Goal: Task Accomplishment & Management: Manage account settings

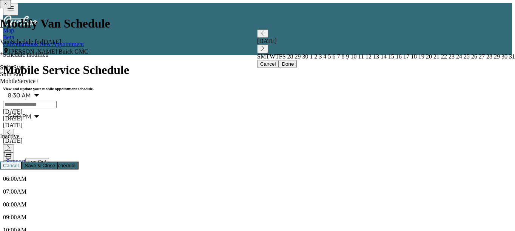
scroll to position [140, 0]
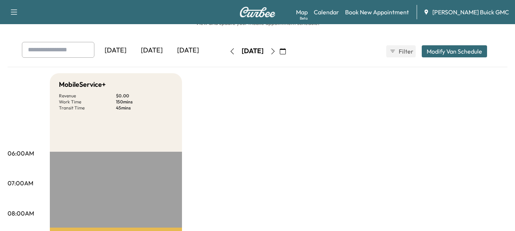
scroll to position [25, 0]
click at [162, 56] on div "[DATE]" at bounding box center [152, 50] width 36 height 17
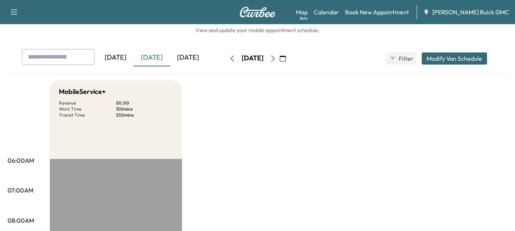
scroll to position [17, 0]
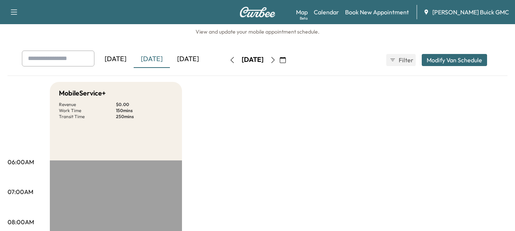
click at [130, 61] on div "[DATE]" at bounding box center [115, 59] width 36 height 17
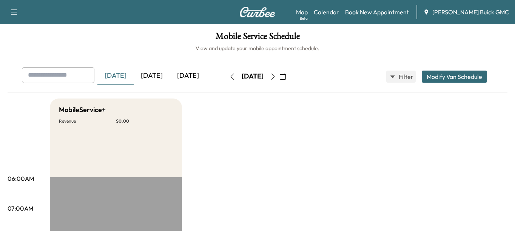
click at [155, 73] on div "[DATE]" at bounding box center [152, 75] width 36 height 17
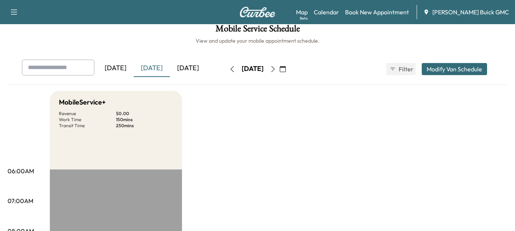
scroll to position [7, 0]
click at [158, 70] on div "[DATE]" at bounding box center [152, 68] width 36 height 17
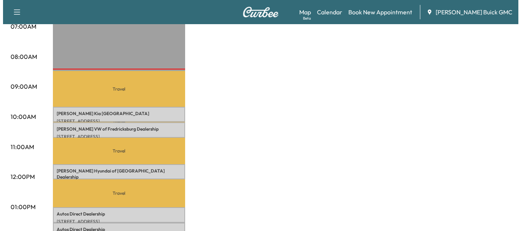
scroll to position [182, 0]
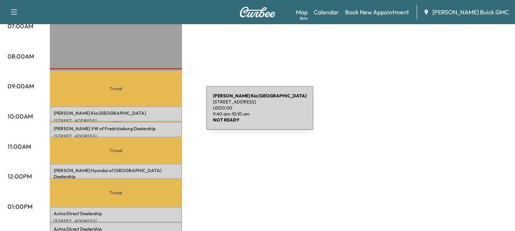
click at [150, 113] on p "[PERSON_NAME] Kia [GEOGRAPHIC_DATA]" at bounding box center [116, 113] width 125 height 6
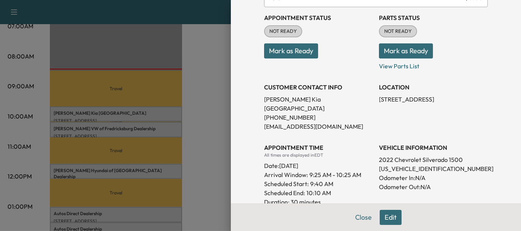
scroll to position [83, 0]
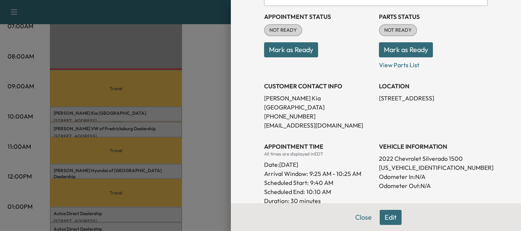
click at [179, 127] on div at bounding box center [260, 115] width 521 height 231
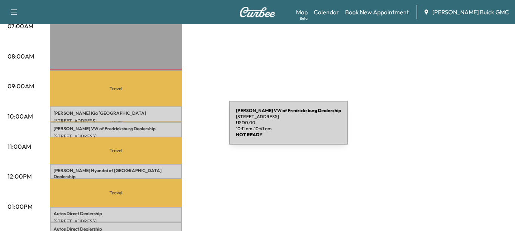
click at [173, 127] on p "[PERSON_NAME] VW of Fredricksburg Dealership" at bounding box center [116, 129] width 125 height 6
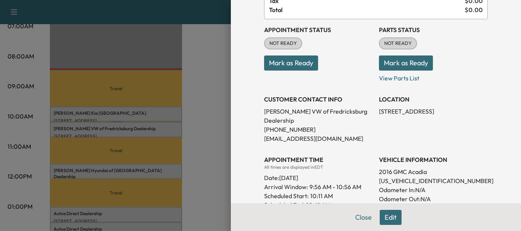
scroll to position [71, 0]
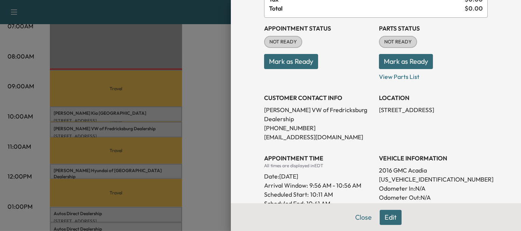
click at [183, 150] on div at bounding box center [260, 115] width 521 height 231
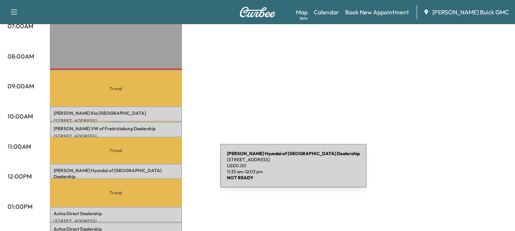
click at [164, 170] on p "[PERSON_NAME] Hyundai of Springfield Dealership" at bounding box center [116, 174] width 125 height 12
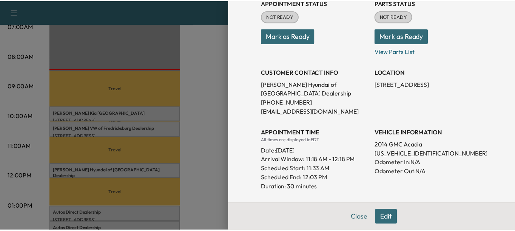
scroll to position [98, 0]
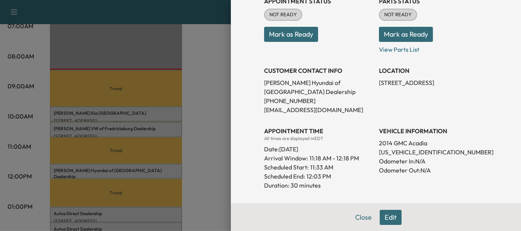
click at [202, 192] on div at bounding box center [260, 115] width 521 height 231
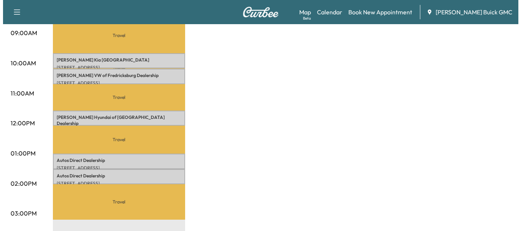
scroll to position [175, 0]
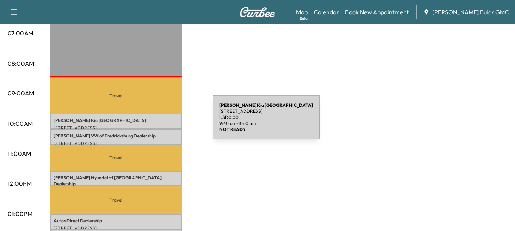
click at [156, 122] on div "[PERSON_NAME] Kia [GEOGRAPHIC_DATA] [STREET_ADDRESS] USD 0.00 9:40 am - 10:10 am" at bounding box center [116, 121] width 132 height 15
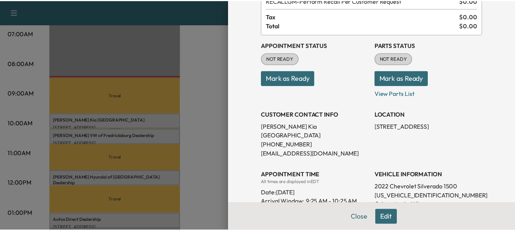
scroll to position [55, 0]
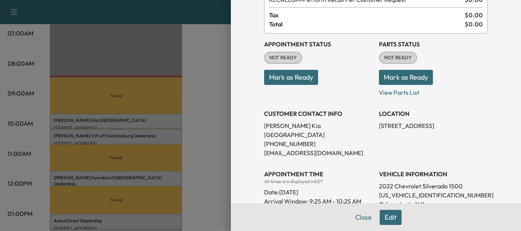
click at [395, 191] on p "[US_VEHICLE_IDENTIFICATION_NUMBER]" at bounding box center [433, 195] width 109 height 9
copy p "[US_VEHICLE_IDENTIFICATION_NUMBER]"
click at [131, 117] on div at bounding box center [260, 115] width 521 height 231
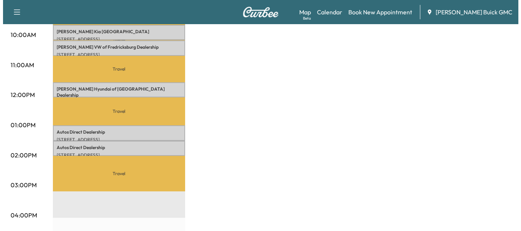
scroll to position [264, 0]
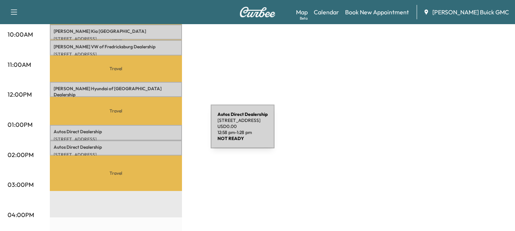
click at [154, 131] on p "Autos Direct Dealership" at bounding box center [116, 132] width 125 height 6
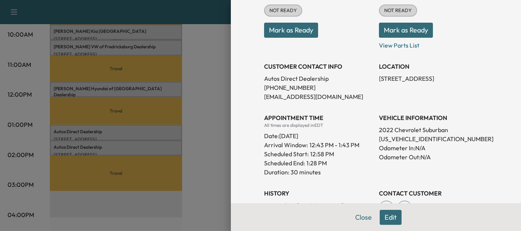
scroll to position [103, 0]
click at [154, 146] on div at bounding box center [260, 115] width 521 height 231
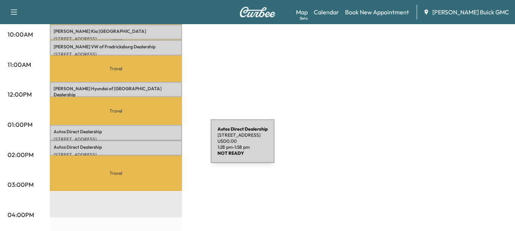
click at [154, 146] on p "Autos Direct Dealership" at bounding box center [116, 147] width 125 height 6
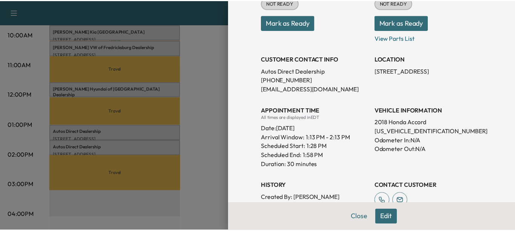
scroll to position [110, 0]
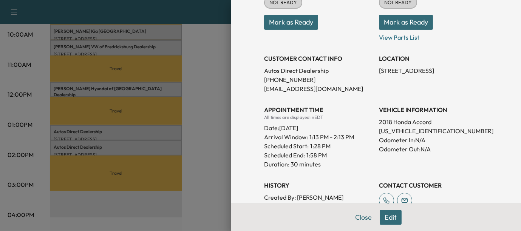
click at [199, 142] on div at bounding box center [260, 115] width 521 height 231
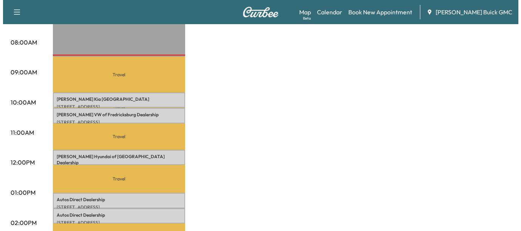
scroll to position [197, 0]
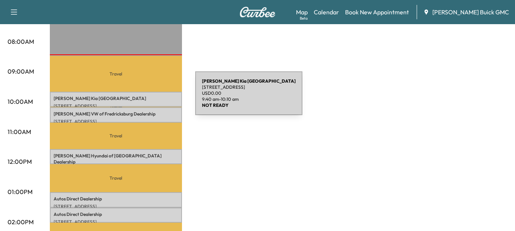
click at [139, 98] on p "[PERSON_NAME] Kia [GEOGRAPHIC_DATA]" at bounding box center [116, 99] width 125 height 6
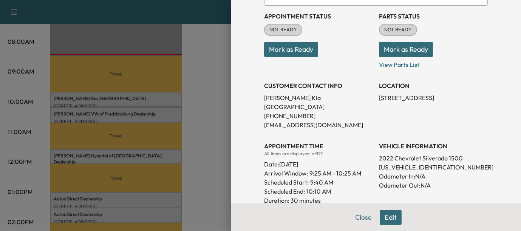
scroll to position [86, 0]
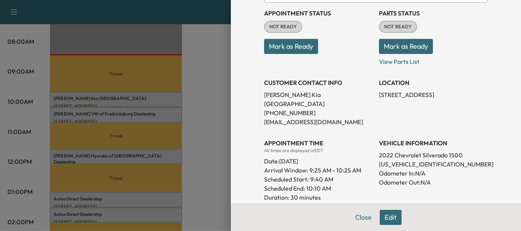
click at [168, 108] on div at bounding box center [260, 115] width 521 height 231
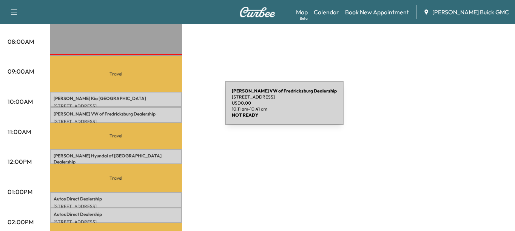
click at [168, 108] on div "[PERSON_NAME] VW of Fredricksburg Dealership [STREET_ADDRESS] USD 0.00 10:11 am…" at bounding box center [116, 114] width 132 height 15
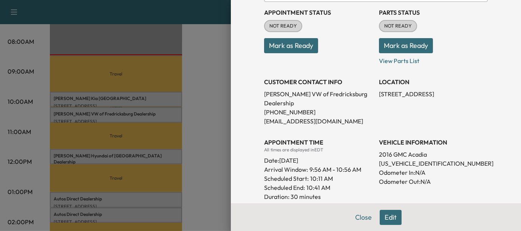
scroll to position [88, 0]
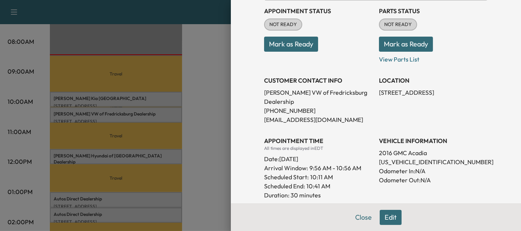
click at [396, 157] on p "[US_VEHICLE_IDENTIFICATION_NUMBER]" at bounding box center [433, 161] width 109 height 9
copy p "[US_VEHICLE_IDENTIFICATION_NUMBER]"
click at [147, 113] on div at bounding box center [260, 115] width 521 height 231
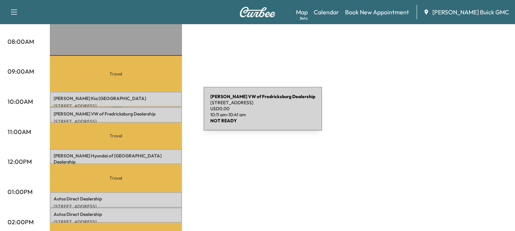
click at [147, 113] on p "[PERSON_NAME] VW of Fredricksburg Dealership" at bounding box center [116, 114] width 125 height 6
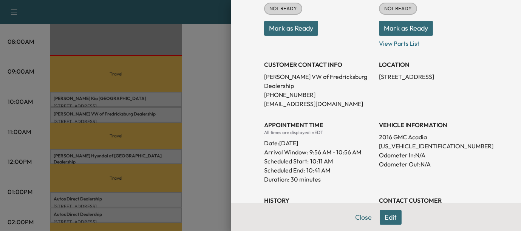
scroll to position [104, 0]
click at [119, 157] on div at bounding box center [260, 115] width 521 height 231
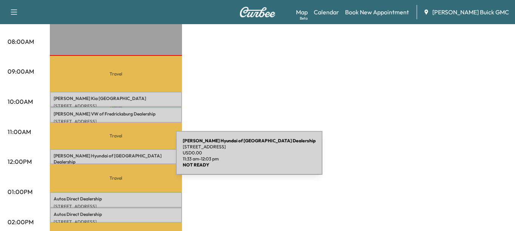
click at [119, 167] on p "[STREET_ADDRESS]" at bounding box center [116, 170] width 125 height 6
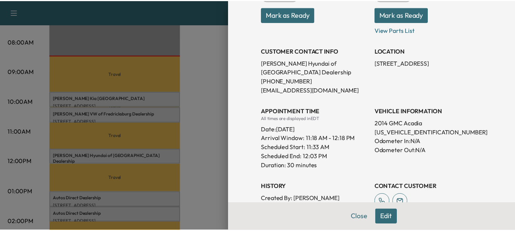
scroll to position [119, 0]
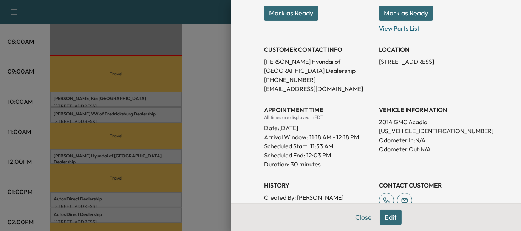
click at [384, 134] on p "[US_VEHICLE_IDENTIFICATION_NUMBER]" at bounding box center [433, 131] width 109 height 9
copy p "[US_VEHICLE_IDENTIFICATION_NUMBER]"
click at [171, 139] on div at bounding box center [260, 115] width 521 height 231
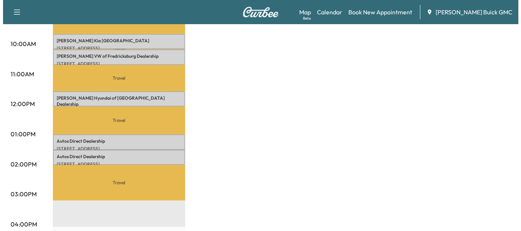
scroll to position [255, 0]
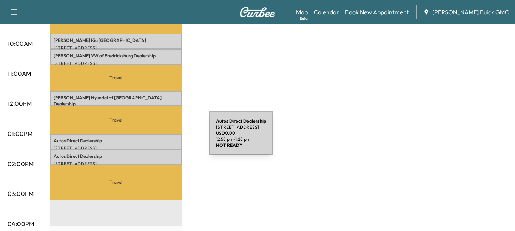
click at [153, 138] on p "Autos Direct Dealership" at bounding box center [116, 141] width 125 height 6
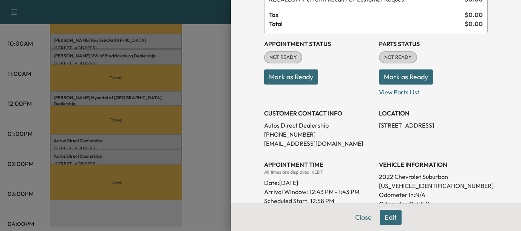
scroll to position [57, 0]
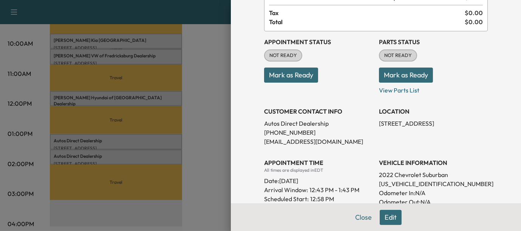
click at [382, 185] on p "[US_VEHICLE_IDENTIFICATION_NUMBER]" at bounding box center [433, 183] width 109 height 9
copy p "[US_VEHICLE_IDENTIFICATION_NUMBER]"
click at [121, 156] on div at bounding box center [260, 115] width 521 height 231
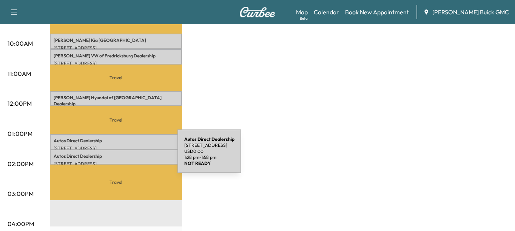
click at [121, 156] on p "Autos Direct Dealership" at bounding box center [116, 156] width 125 height 6
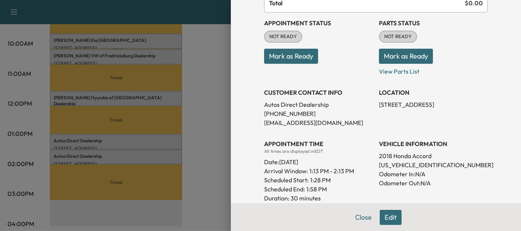
scroll to position [82, 0]
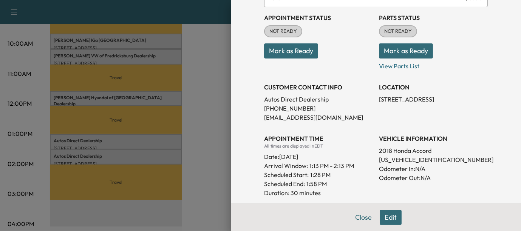
click at [403, 156] on p "[US_VEHICLE_IDENTIFICATION_NUMBER]" at bounding box center [433, 159] width 109 height 9
copy p "[US_VEHICLE_IDENTIFICATION_NUMBER]"
click at [157, 143] on div at bounding box center [260, 115] width 521 height 231
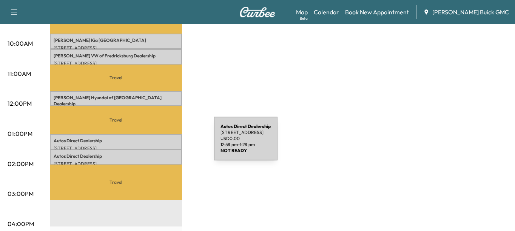
click at [157, 145] on p "[STREET_ADDRESS]" at bounding box center [116, 148] width 125 height 6
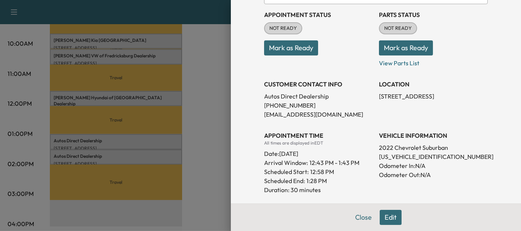
scroll to position [85, 0]
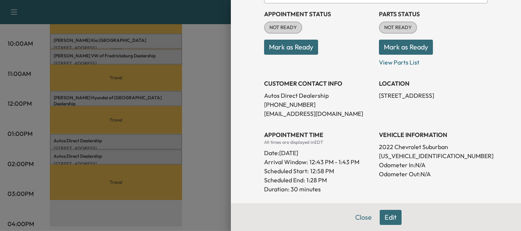
click at [284, 46] on button "Mark as Ready" at bounding box center [291, 47] width 54 height 15
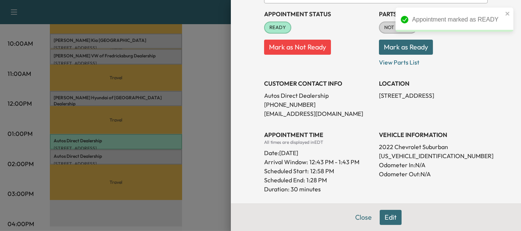
click at [144, 97] on div at bounding box center [260, 115] width 521 height 231
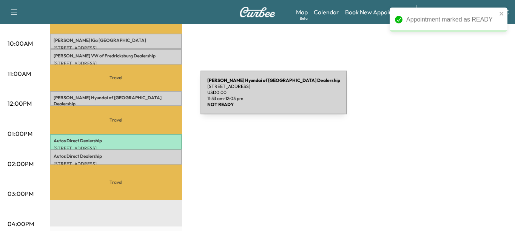
click at [144, 97] on p "[PERSON_NAME] Hyundai of Springfield Dealership" at bounding box center [116, 101] width 125 height 12
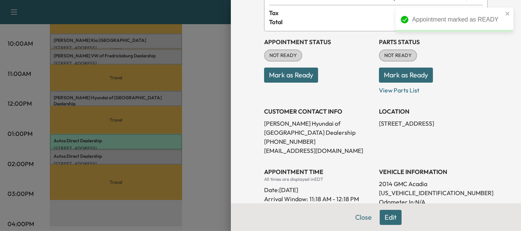
scroll to position [51, 0]
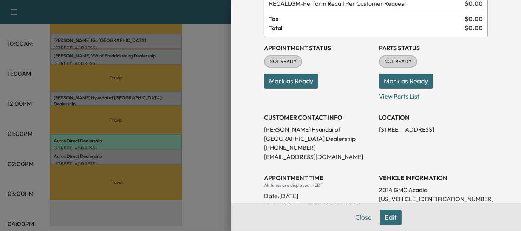
click at [421, 198] on p "[US_VEHICLE_IDENTIFICATION_NUMBER]" at bounding box center [433, 199] width 109 height 9
copy p "[US_VEHICLE_IDENTIFICATION_NUMBER]"
click at [272, 82] on button "Mark as Ready" at bounding box center [291, 81] width 54 height 15
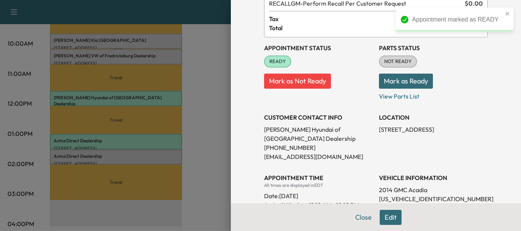
click at [188, 57] on div at bounding box center [260, 115] width 521 height 231
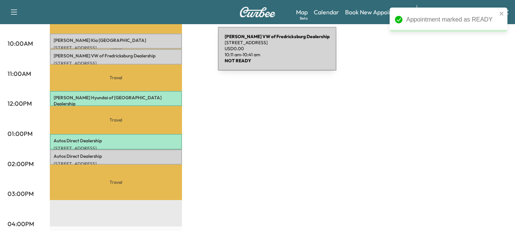
click at [161, 53] on p "[PERSON_NAME] VW of Fredricksburg Dealership" at bounding box center [116, 56] width 125 height 6
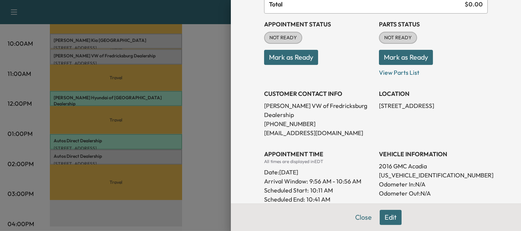
scroll to position [29, 0]
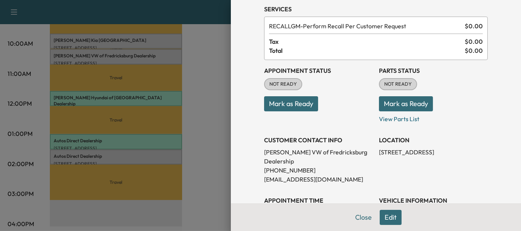
click at [165, 36] on div at bounding box center [260, 115] width 521 height 231
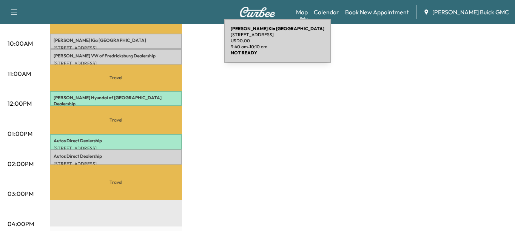
click at [167, 45] on p "[STREET_ADDRESS]" at bounding box center [116, 48] width 125 height 6
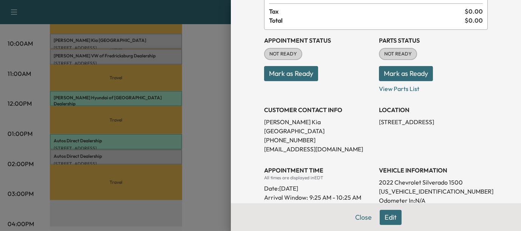
scroll to position [65, 0]
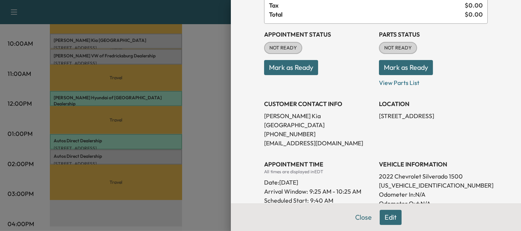
click at [159, 100] on div at bounding box center [260, 115] width 521 height 231
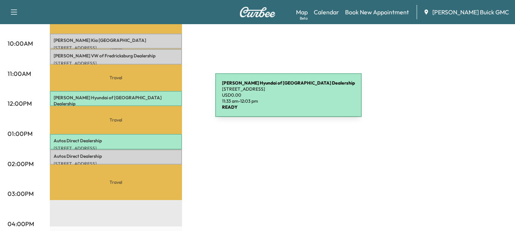
click at [159, 108] on p "[STREET_ADDRESS]" at bounding box center [116, 111] width 125 height 6
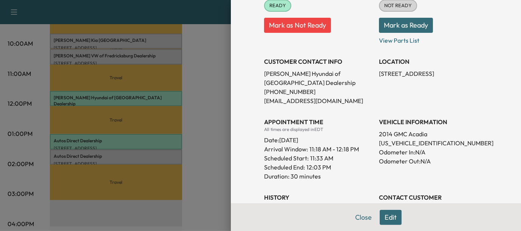
scroll to position [115, 0]
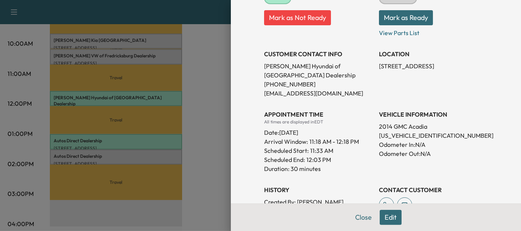
click at [302, 22] on button "Mark as Not Ready" at bounding box center [297, 17] width 67 height 15
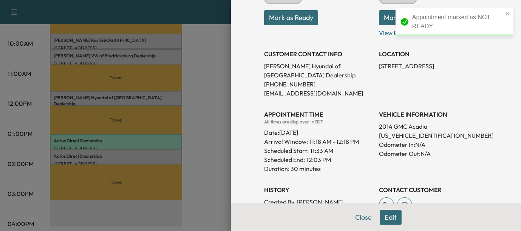
click at [165, 57] on div at bounding box center [260, 115] width 521 height 231
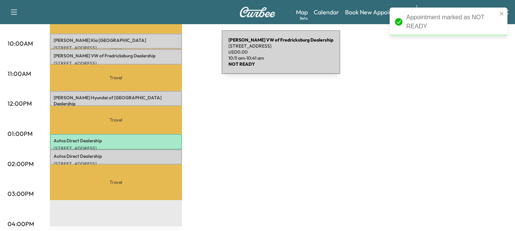
click at [165, 57] on p "[PERSON_NAME] VW of Fredricksburg Dealership" at bounding box center [116, 56] width 125 height 6
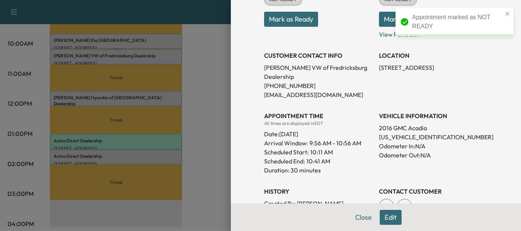
scroll to position [112, 0]
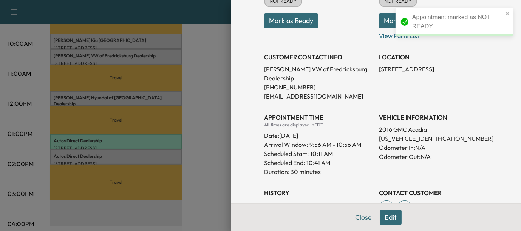
click at [397, 134] on p "[US_VEHICLE_IDENTIFICATION_NUMBER]" at bounding box center [433, 138] width 109 height 9
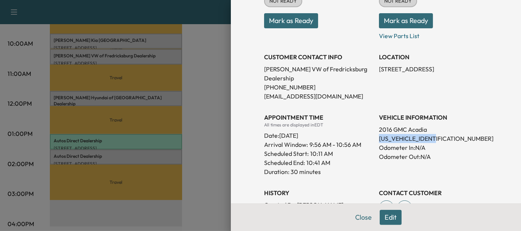
copy p "[US_VEHICLE_IDENTIFICATION_NUMBER]"
click at [297, 25] on button "Mark as Ready" at bounding box center [291, 20] width 54 height 15
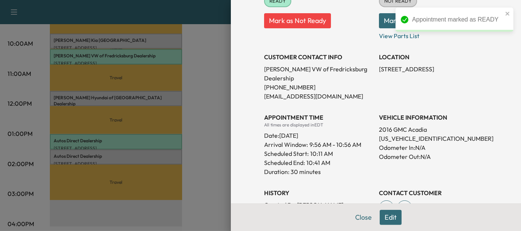
click at [216, 127] on div at bounding box center [260, 115] width 521 height 231
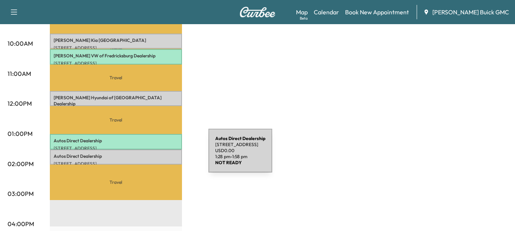
click at [152, 155] on p "Autos Direct Dealership" at bounding box center [116, 156] width 125 height 6
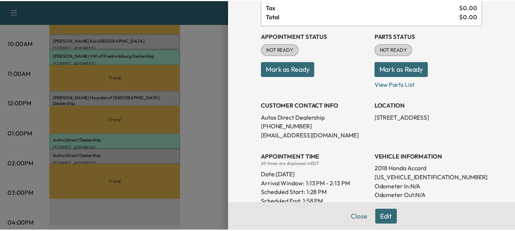
scroll to position [71, 0]
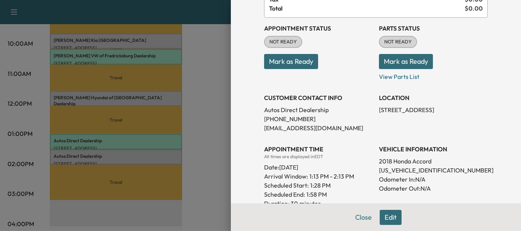
click at [399, 173] on p "[US_VEHICLE_IDENTIFICATION_NUMBER]" at bounding box center [433, 170] width 109 height 9
copy p "[US_VEHICLE_IDENTIFICATION_NUMBER]"
click at [293, 57] on button "Mark as Ready" at bounding box center [291, 61] width 54 height 15
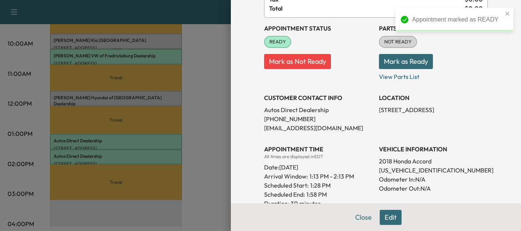
click at [189, 118] on div at bounding box center [260, 115] width 521 height 231
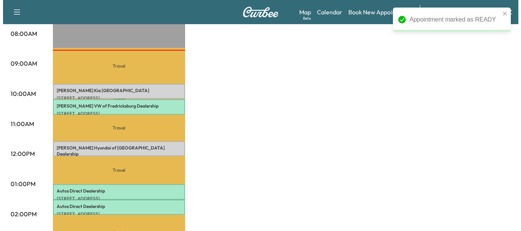
scroll to position [205, 0]
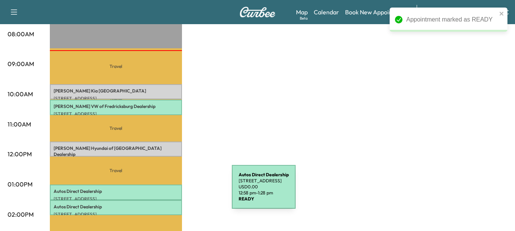
click at [175, 191] on div "Autos Direct Dealership [STREET_ADDRESS] USD 0.00 12:58 pm - 1:28 pm" at bounding box center [116, 192] width 132 height 15
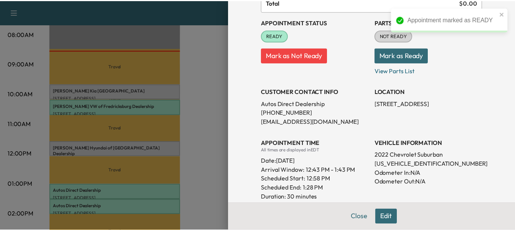
scroll to position [88, 0]
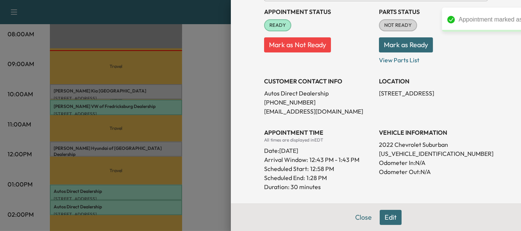
click at [193, 144] on div at bounding box center [260, 115] width 521 height 231
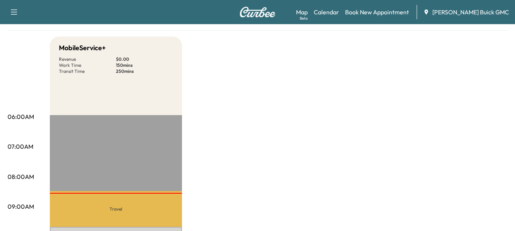
scroll to position [0, 0]
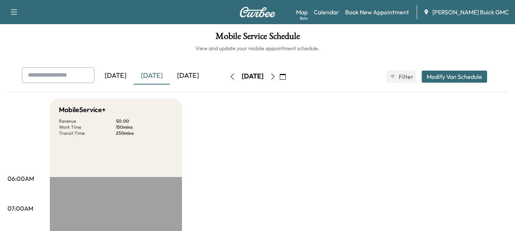
click at [191, 77] on div "[DATE]" at bounding box center [188, 75] width 36 height 17
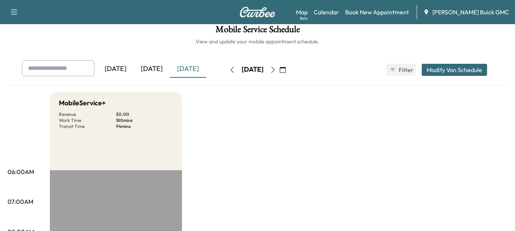
scroll to position [5, 0]
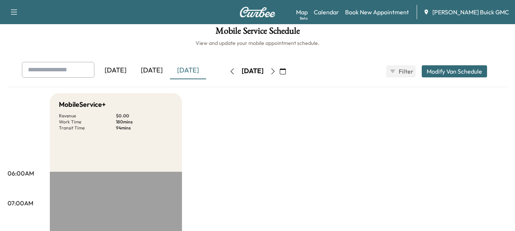
click at [275, 72] on icon "button" at bounding box center [273, 71] width 3 height 6
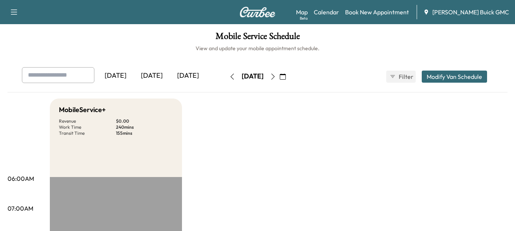
click at [157, 79] on div "[DATE]" at bounding box center [152, 75] width 36 height 17
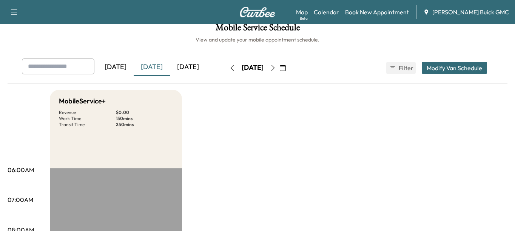
scroll to position [8, 0]
click at [308, 11] on link "Map Beta" at bounding box center [302, 12] width 12 height 9
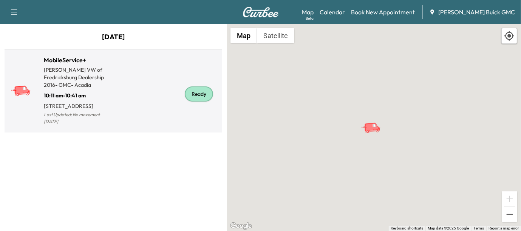
click at [208, 101] on div "Ready" at bounding box center [199, 93] width 28 height 15
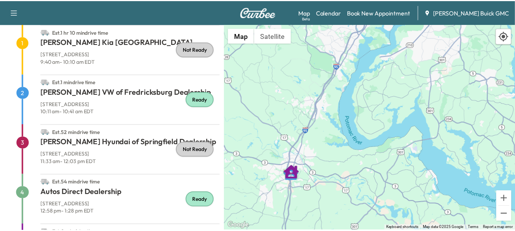
scroll to position [73, 0]
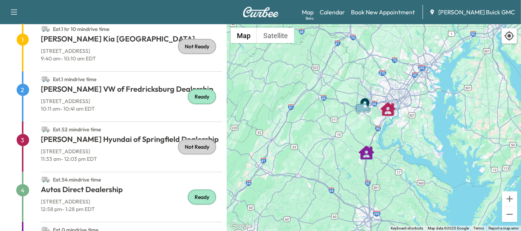
drag, startPoint x: 308, startPoint y: 99, endPoint x: 316, endPoint y: 110, distance: 13.2
click at [316, 110] on div "To activate drag with keyboard, press Alt + Enter. Once in keyboard drag state,…" at bounding box center [374, 127] width 294 height 207
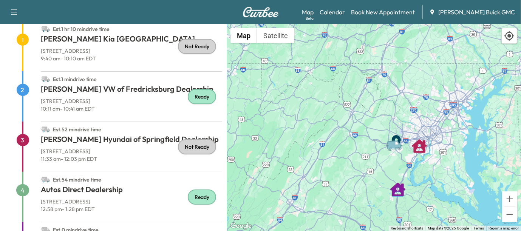
drag, startPoint x: 316, startPoint y: 110, endPoint x: 335, endPoint y: 131, distance: 29.4
click at [335, 131] on div "To activate drag with keyboard, press Alt + Enter. Once in keyboard drag state,…" at bounding box center [374, 127] width 294 height 207
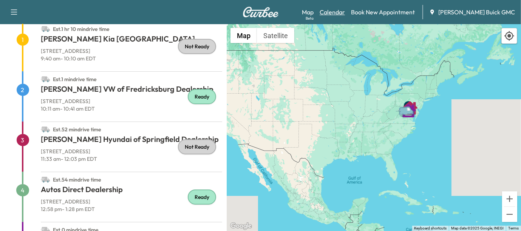
click at [345, 14] on link "Calendar" at bounding box center [332, 12] width 25 height 9
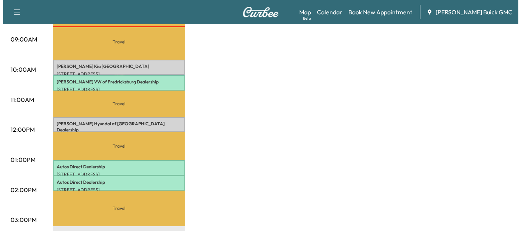
scroll to position [225, 0]
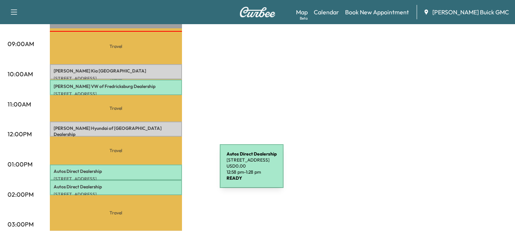
click at [163, 171] on p "Autos Direct Dealership" at bounding box center [116, 171] width 125 height 6
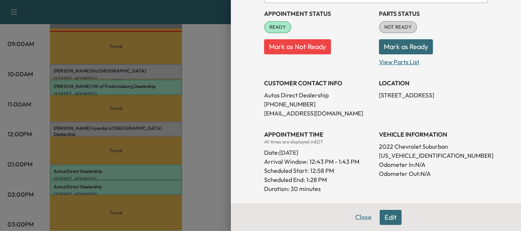
scroll to position [86, 0]
click at [131, 184] on div at bounding box center [260, 115] width 521 height 231
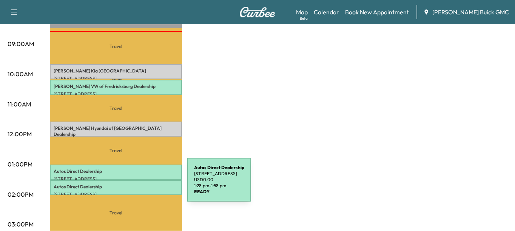
click at [131, 184] on p "Autos Direct Dealership" at bounding box center [116, 187] width 125 height 6
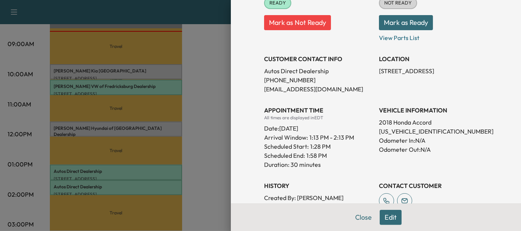
scroll to position [110, 0]
click at [134, 84] on div at bounding box center [260, 115] width 521 height 231
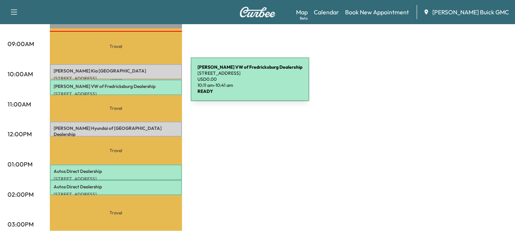
click at [134, 84] on p "[PERSON_NAME] VW of Fredricksburg Dealership" at bounding box center [116, 86] width 125 height 6
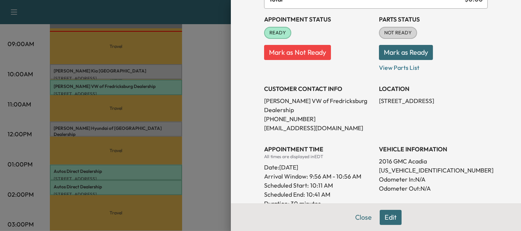
scroll to position [80, 0]
